Goal: Task Accomplishment & Management: Manage account settings

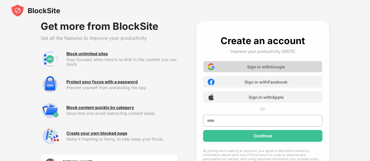
click at [269, 65] on div "Sign in with Google" at bounding box center [266, 66] width 38 height 5
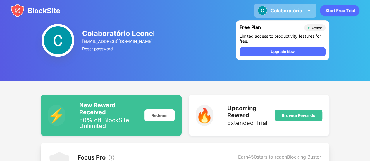
click at [294, 10] on div "Colaboratório" at bounding box center [286, 11] width 32 height 6
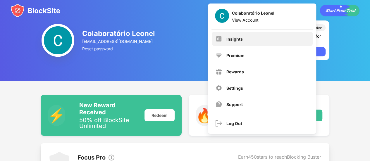
click at [242, 37] on div "Insights" at bounding box center [262, 39] width 101 height 14
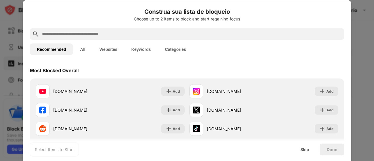
click at [148, 48] on button "Keywords" at bounding box center [141, 49] width 34 height 12
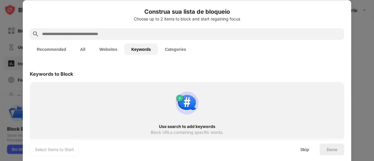
click at [147, 35] on input "text" at bounding box center [192, 33] width 301 height 7
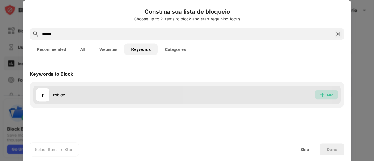
click at [326, 94] on div "Add" at bounding box center [327, 94] width 24 height 9
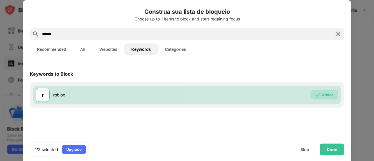
click at [110, 31] on input "******" at bounding box center [187, 33] width 291 height 7
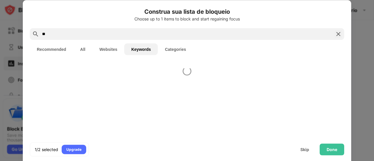
type input "*"
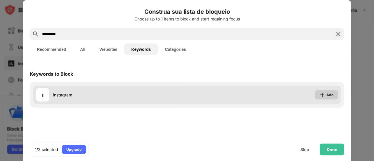
type input "*********"
click at [322, 94] on img at bounding box center [323, 95] width 6 height 6
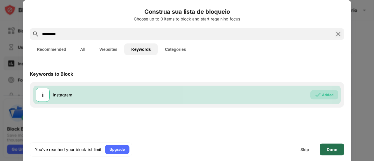
click at [330, 154] on div "Done" at bounding box center [332, 150] width 25 height 12
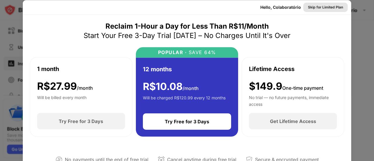
click at [332, 6] on div "Skip for Limited Plan" at bounding box center [325, 7] width 35 height 6
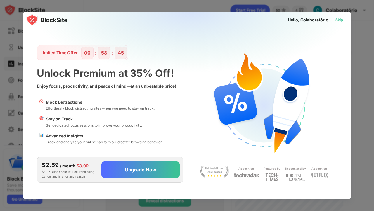
click at [341, 21] on div "Skip" at bounding box center [340, 20] width 8 height 6
